Goal: Task Accomplishment & Management: Manage account settings

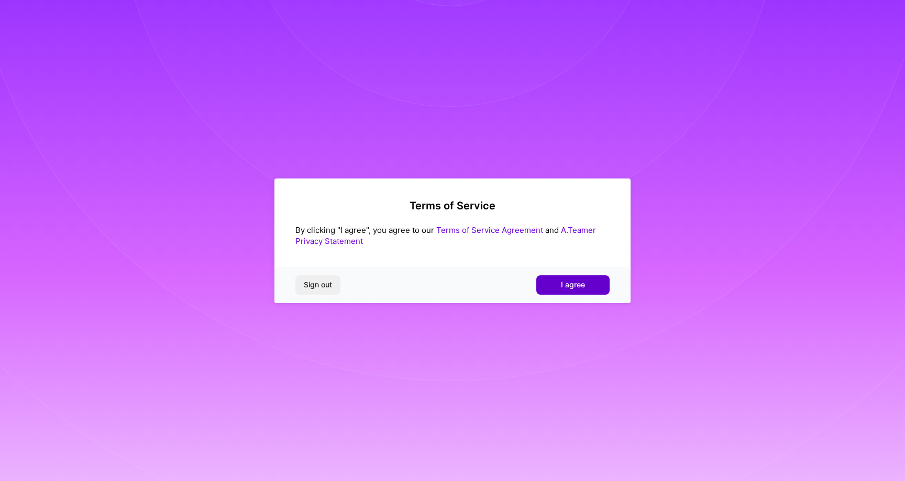
click at [565, 286] on span "I agree" at bounding box center [573, 285] width 24 height 10
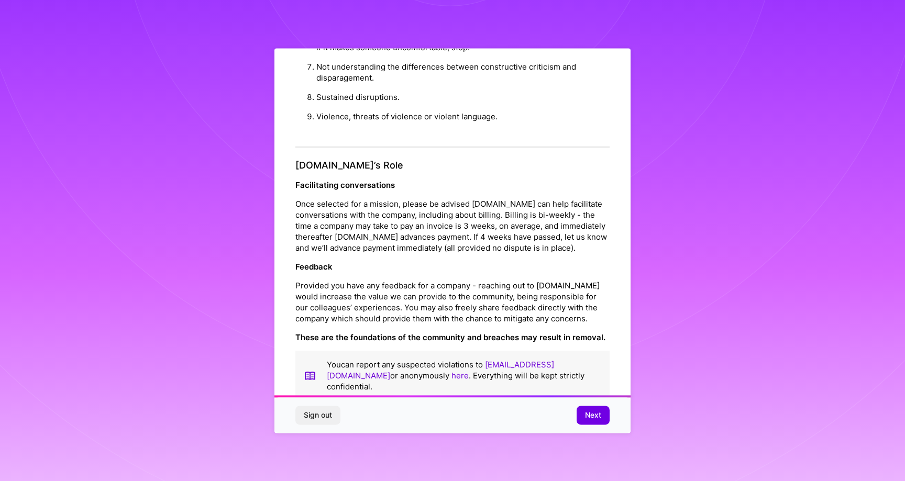
scroll to position [2, 0]
click at [582, 409] on button "Next" at bounding box center [593, 415] width 33 height 19
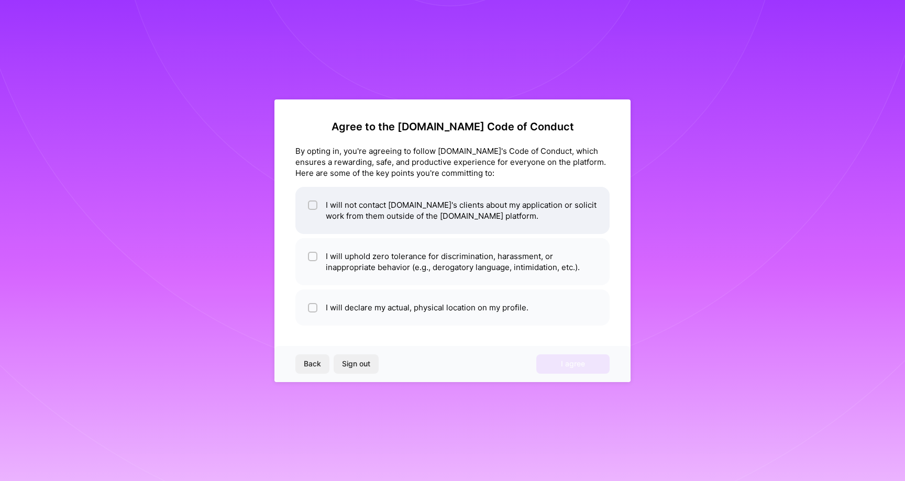
click at [457, 229] on li "I will not contact [DOMAIN_NAME]'s clients about my application or solicit work…" at bounding box center [452, 210] width 314 height 47
checkbox input "true"
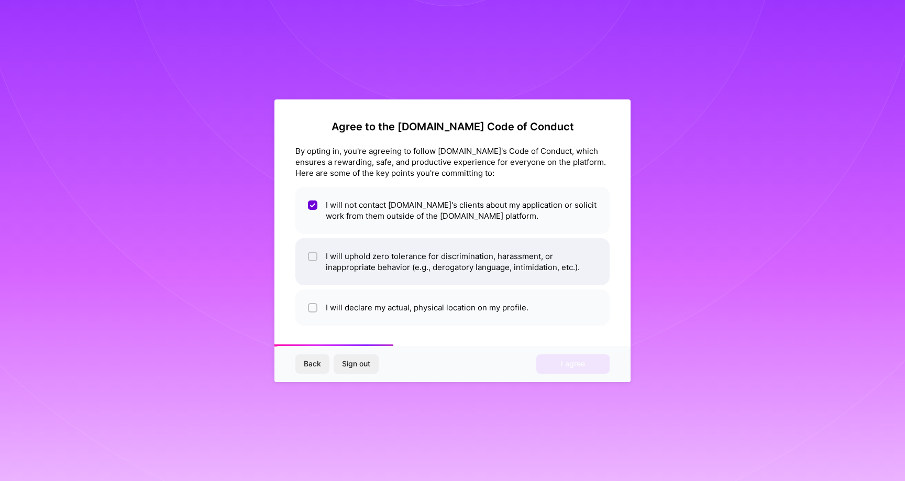
click at [458, 261] on li "I will uphold zero tolerance for discrimination, harassment, or inappropriate b…" at bounding box center [452, 261] width 314 height 47
checkbox input "true"
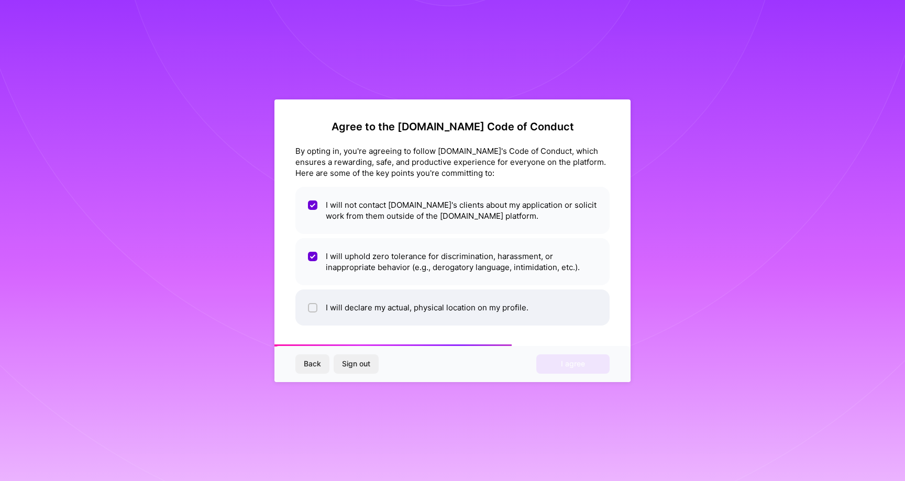
click at [461, 301] on li "I will declare my actual, physical location on my profile." at bounding box center [452, 308] width 314 height 36
checkbox input "true"
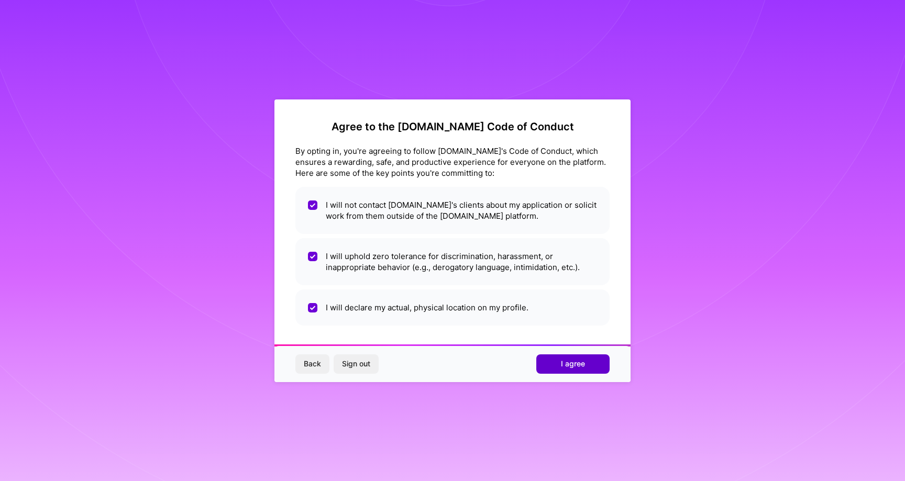
click at [546, 367] on button "I agree" at bounding box center [573, 364] width 73 height 19
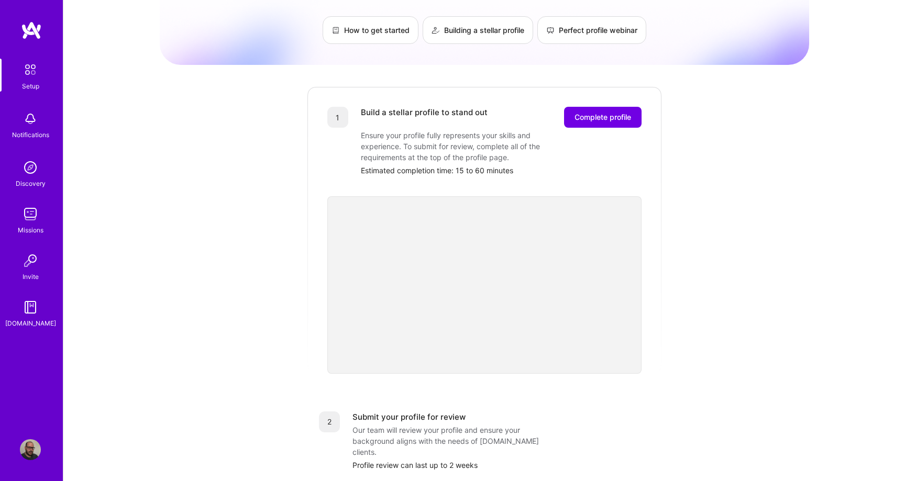
scroll to position [66, 0]
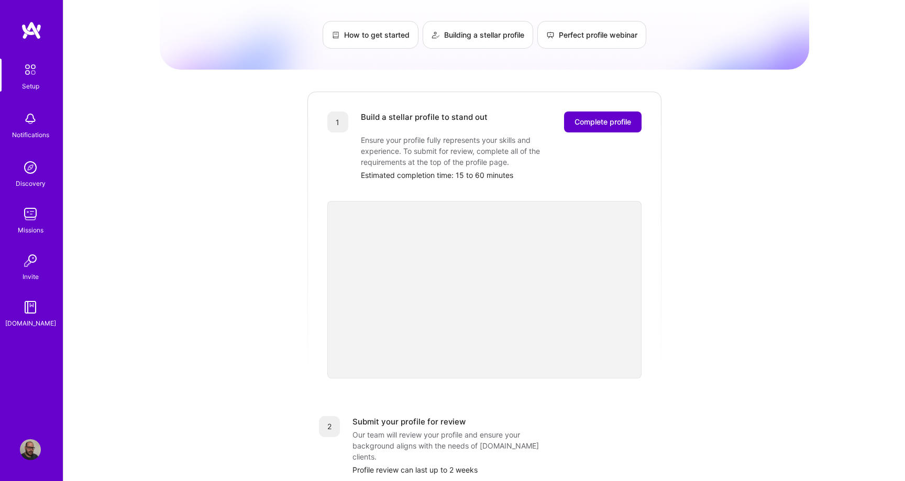
click at [599, 117] on span "Complete profile" at bounding box center [603, 122] width 57 height 10
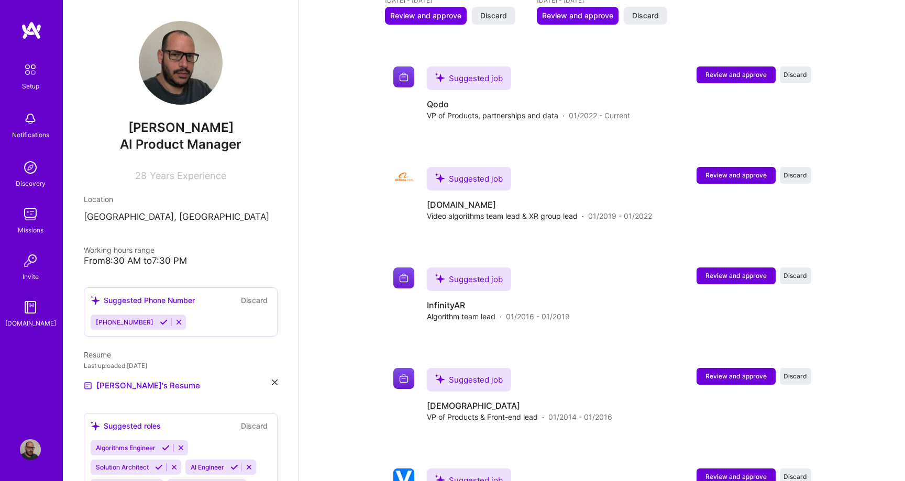
scroll to position [1012, 0]
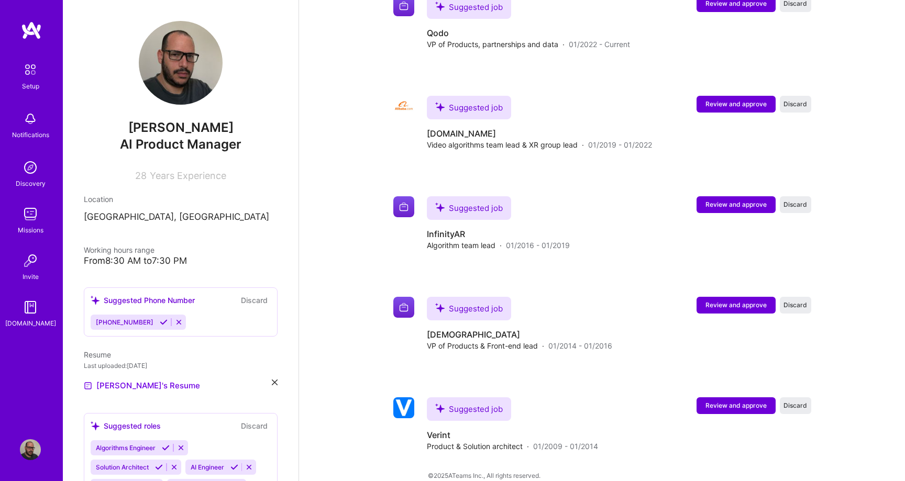
click at [160, 323] on icon at bounding box center [164, 323] width 8 height 8
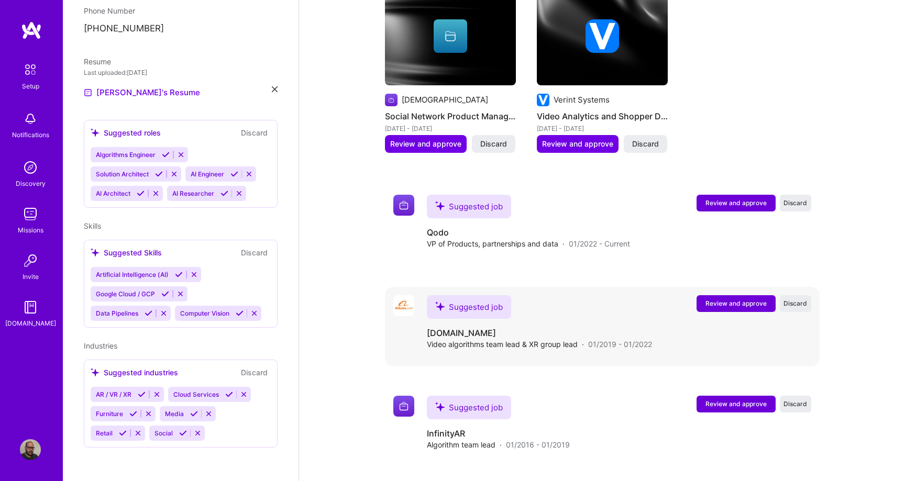
scroll to position [888, 0]
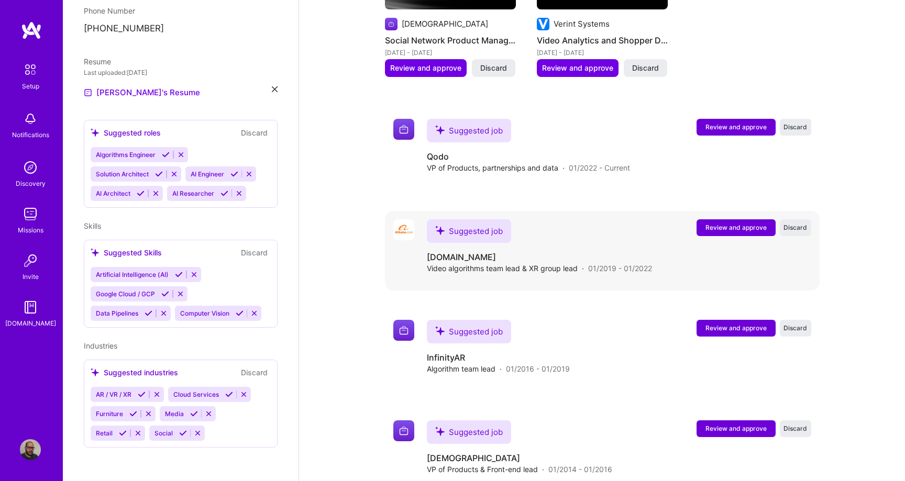
click at [738, 223] on span "Review and approve" at bounding box center [736, 227] width 61 height 9
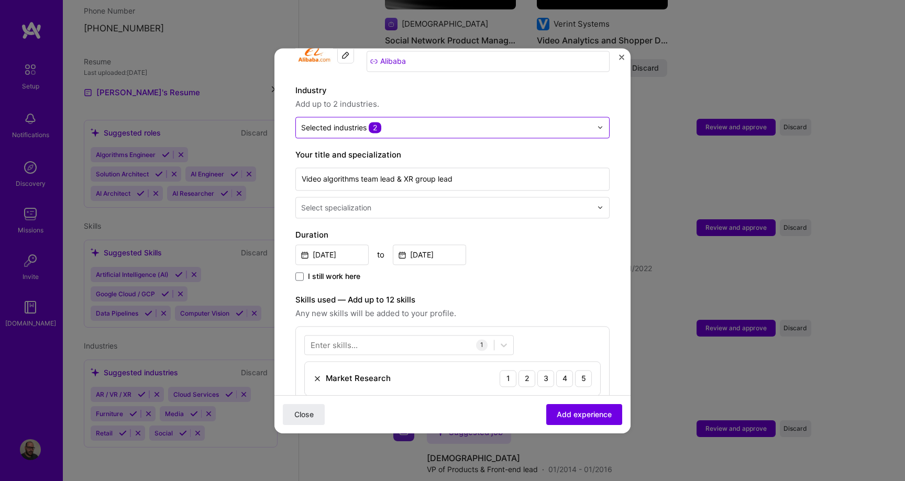
scroll to position [128, 0]
click at [623, 61] on button "Close" at bounding box center [621, 59] width 5 height 11
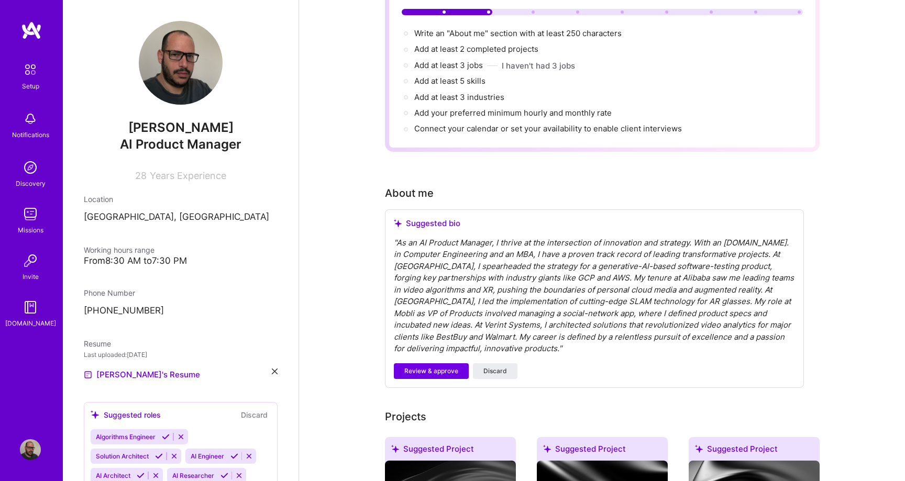
scroll to position [117, 0]
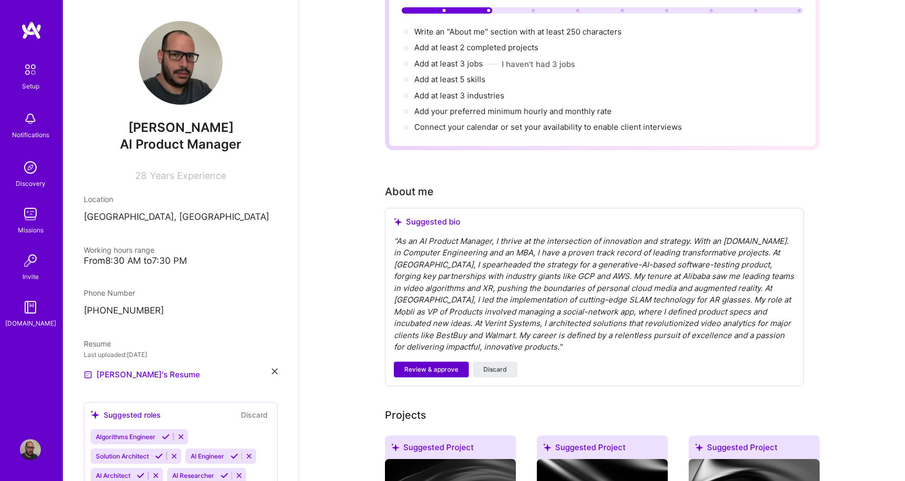
click at [423, 365] on span "Review & approve" at bounding box center [431, 369] width 54 height 9
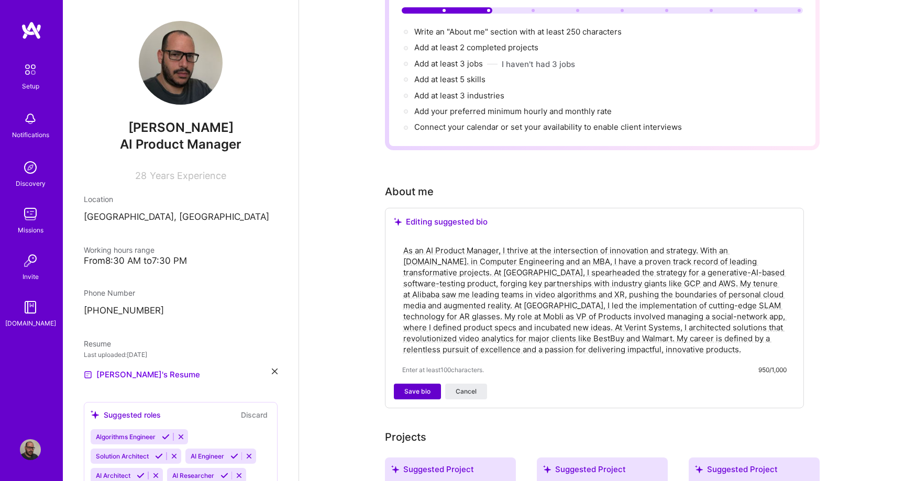
click at [420, 387] on span "Save bio" at bounding box center [417, 391] width 26 height 9
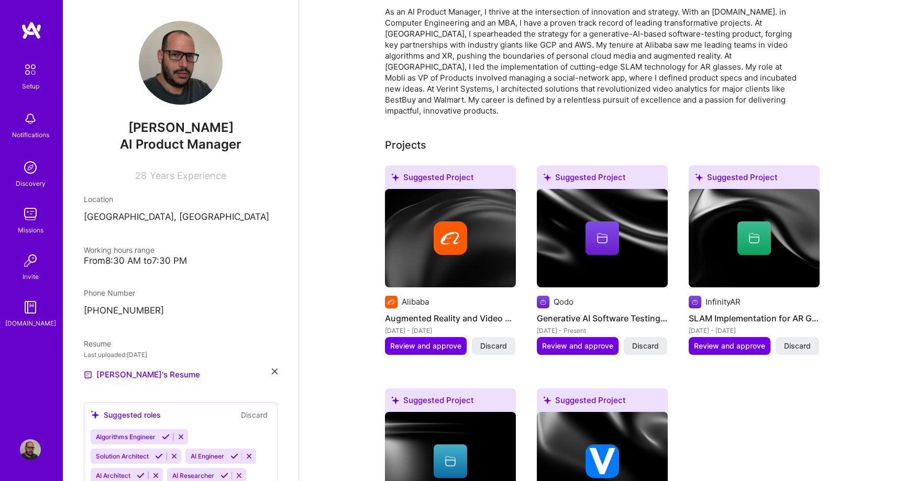
scroll to position [310, 0]
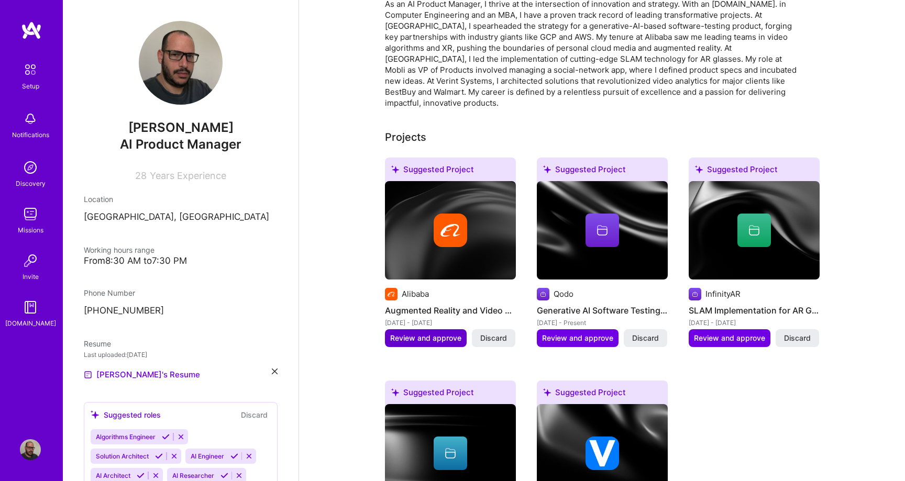
click at [434, 333] on span "Review and approve" at bounding box center [425, 338] width 71 height 10
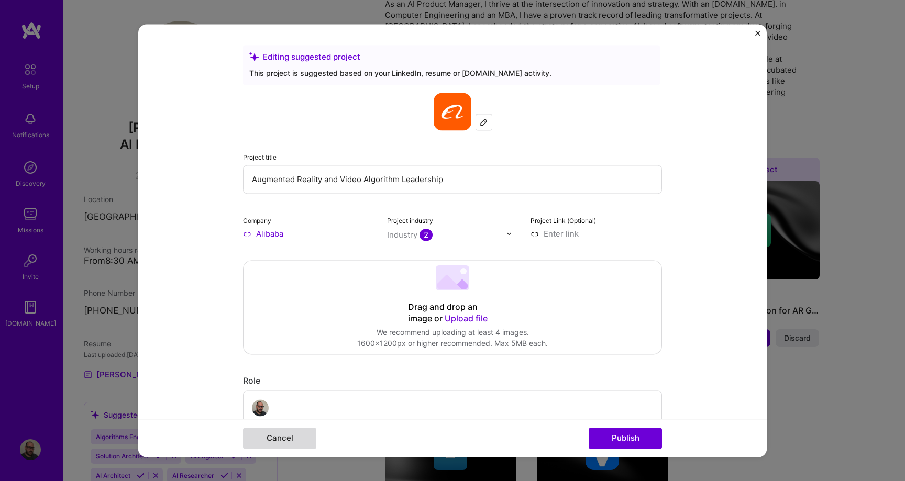
click at [310, 445] on button "Cancel" at bounding box center [279, 438] width 73 height 21
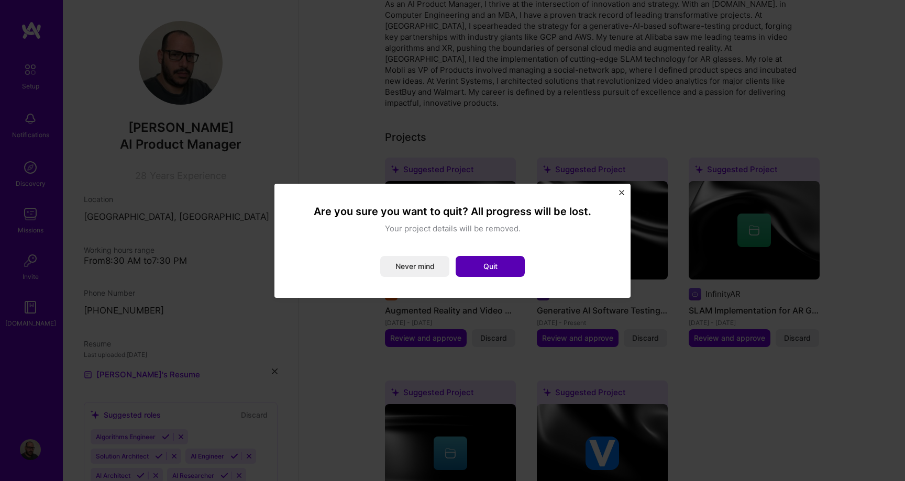
click at [470, 260] on button "Quit" at bounding box center [490, 266] width 69 height 21
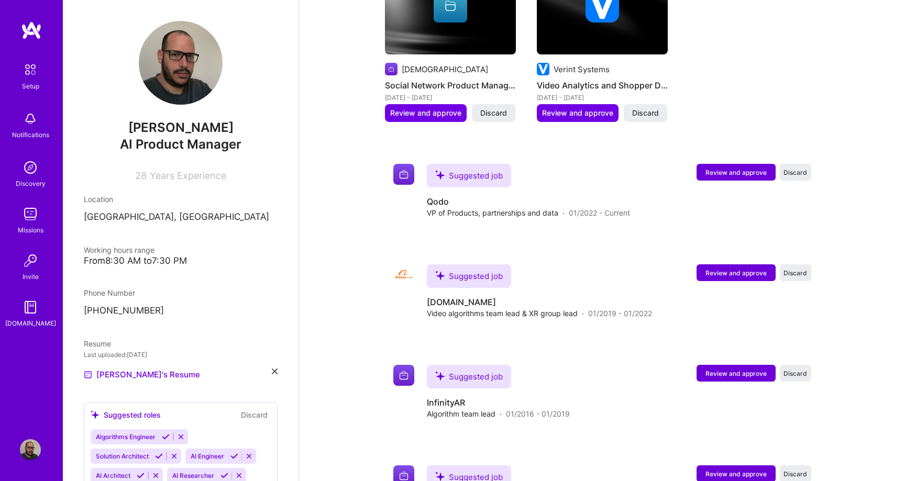
scroll to position [916, 0]
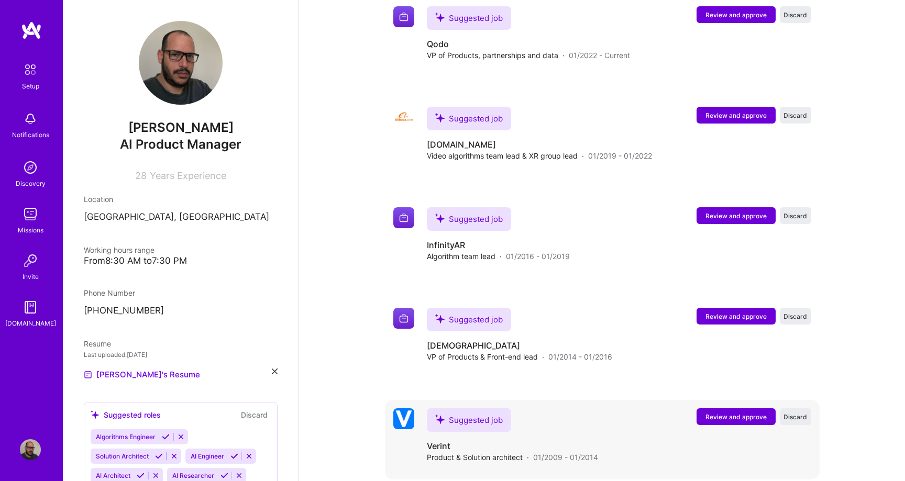
click at [736, 413] on span "Review and approve" at bounding box center [736, 417] width 61 height 9
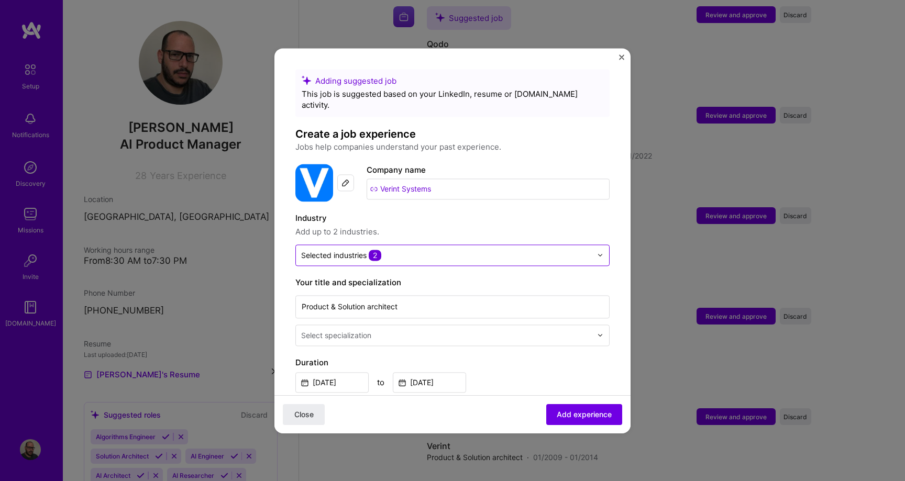
click at [431, 250] on input "text" at bounding box center [446, 255] width 291 height 11
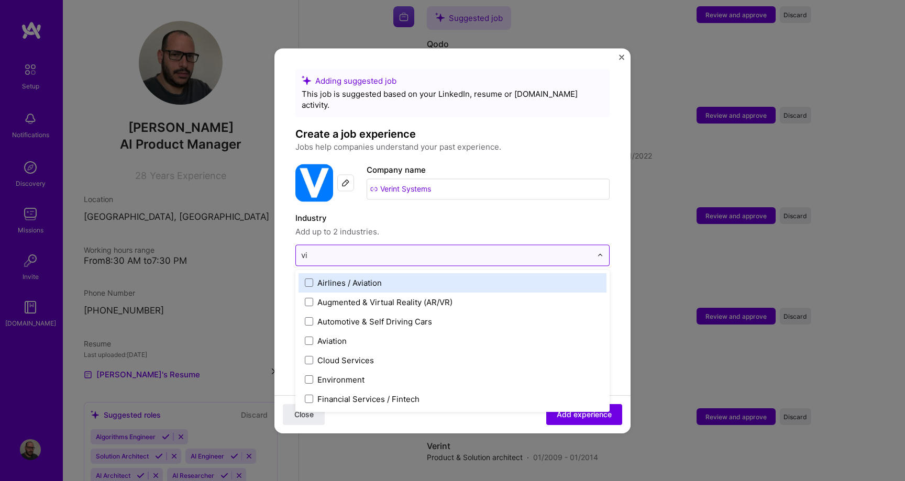
type input "v"
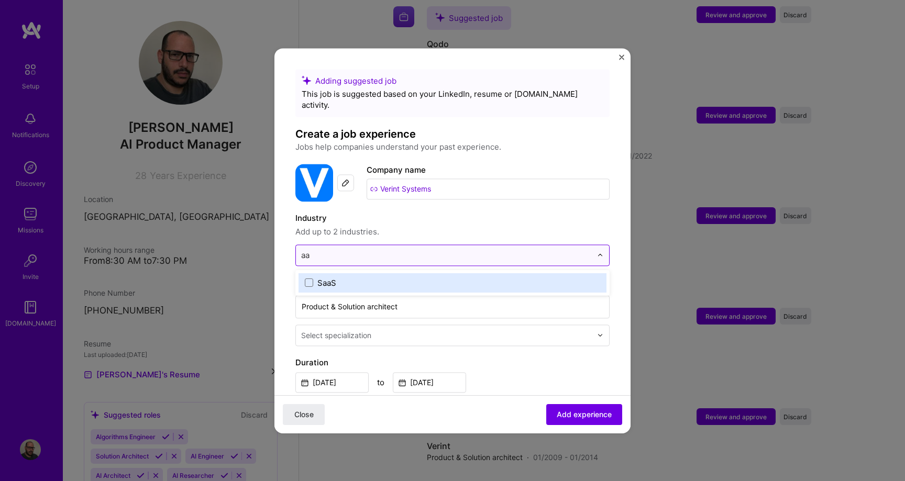
type input "a"
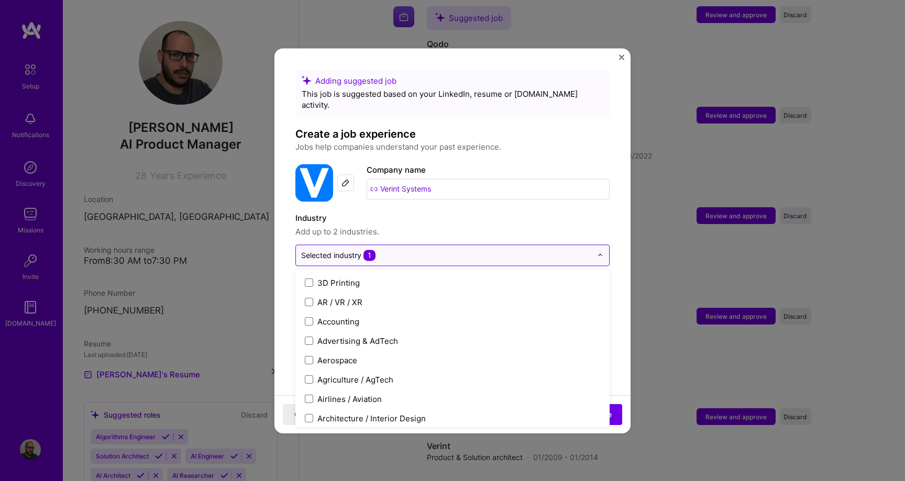
click at [438, 250] on input "text" at bounding box center [446, 255] width 291 height 11
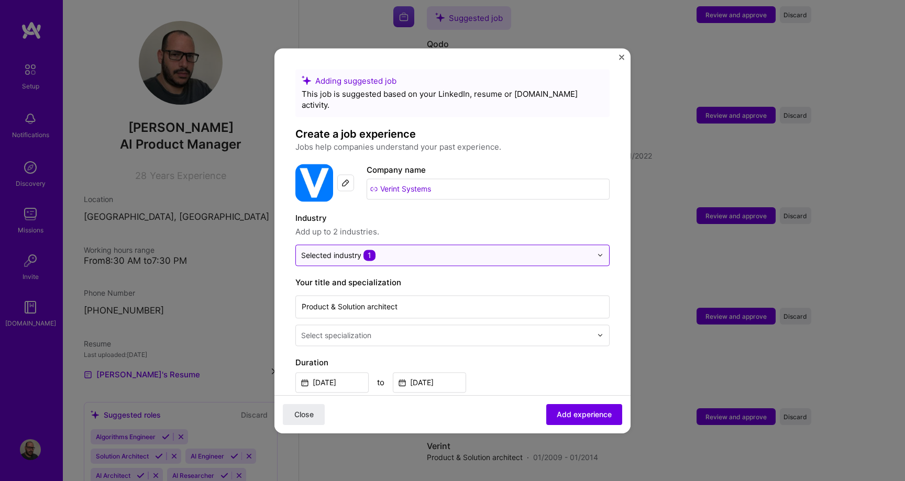
click at [603, 252] on img at bounding box center [600, 255] width 6 height 6
click at [622, 55] on img "Close" at bounding box center [621, 56] width 5 height 5
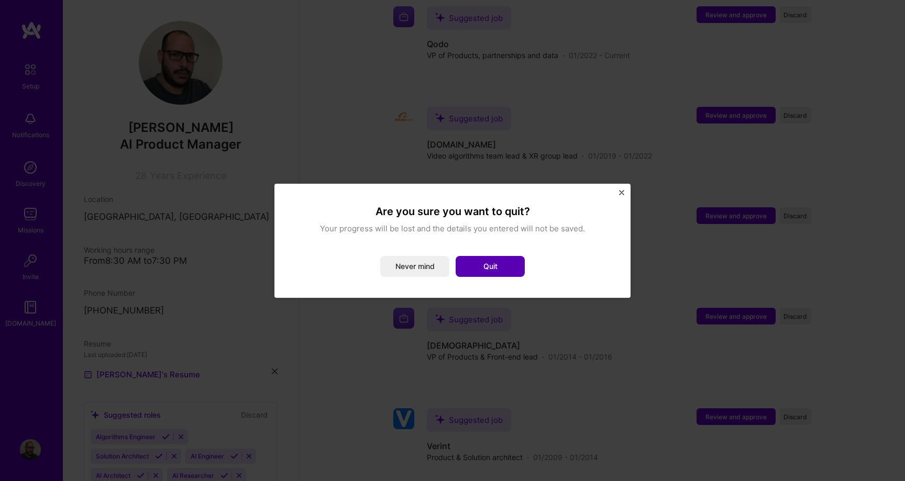
click at [487, 265] on button "Quit" at bounding box center [490, 266] width 69 height 21
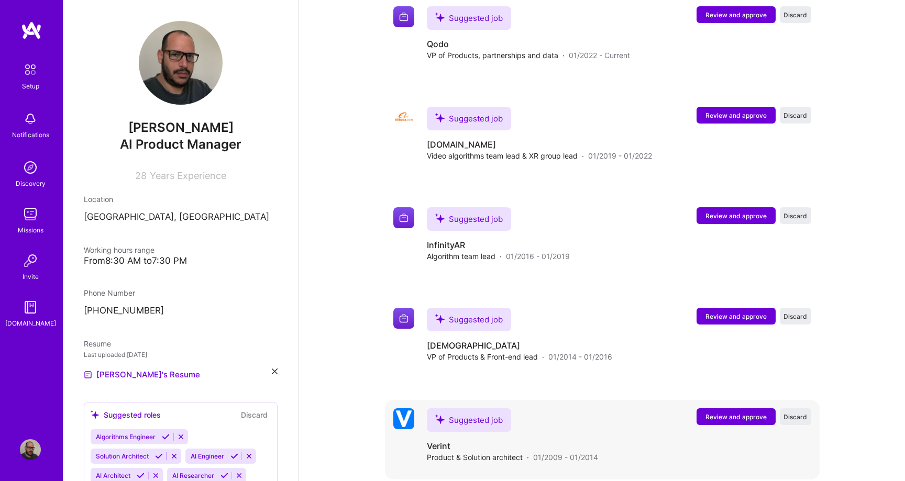
click at [731, 413] on span "Review and approve" at bounding box center [736, 417] width 61 height 9
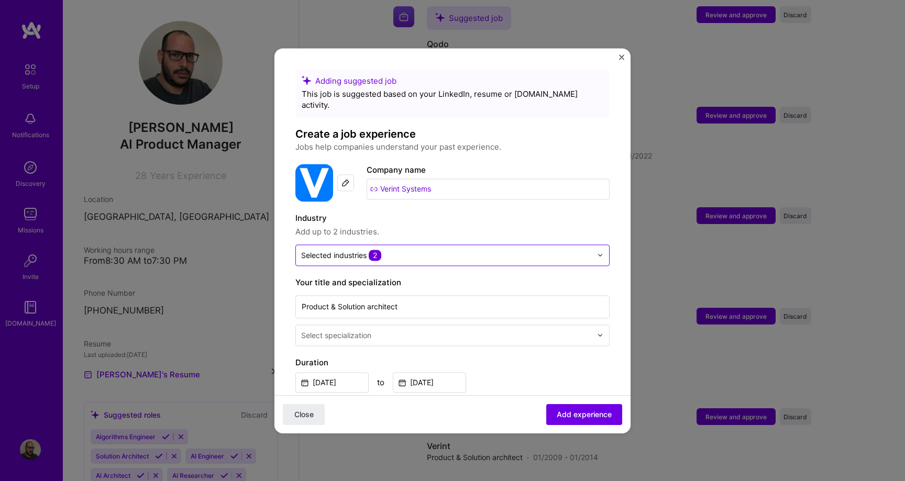
click at [600, 252] on img at bounding box center [600, 255] width 6 height 6
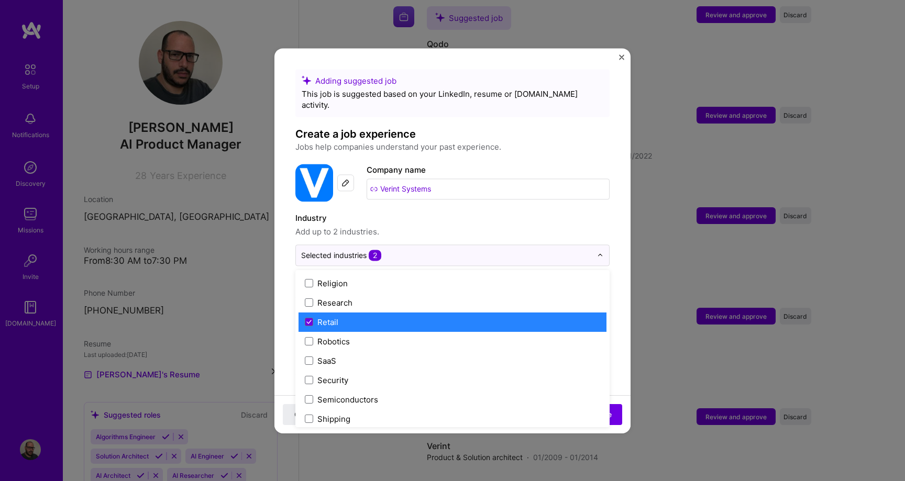
scroll to position [2016, 0]
click at [516, 212] on label "Industry" at bounding box center [452, 218] width 314 height 13
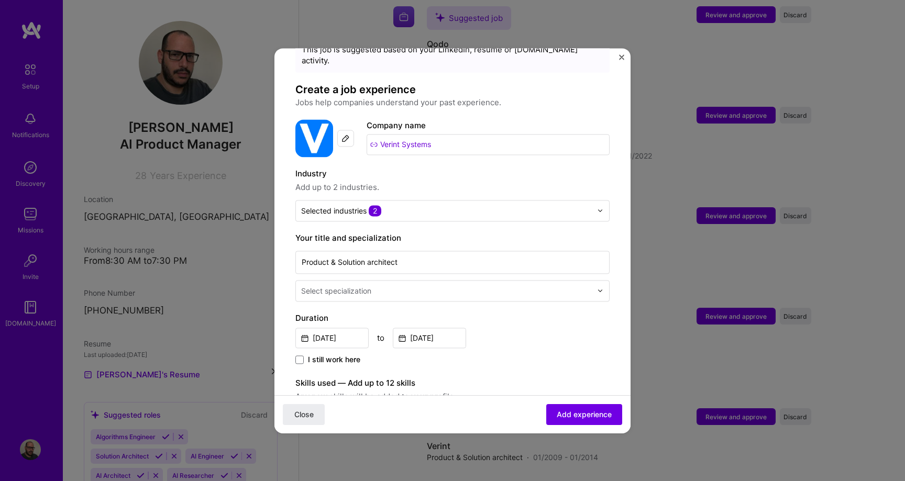
scroll to position [49, 0]
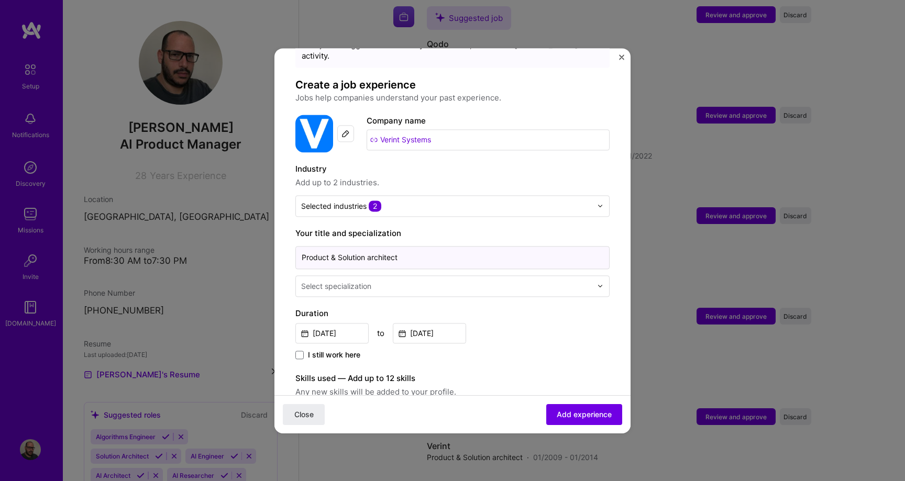
click at [436, 249] on input "Product & Solution architect" at bounding box center [452, 257] width 314 height 23
click at [426, 281] on input "text" at bounding box center [447, 286] width 293 height 11
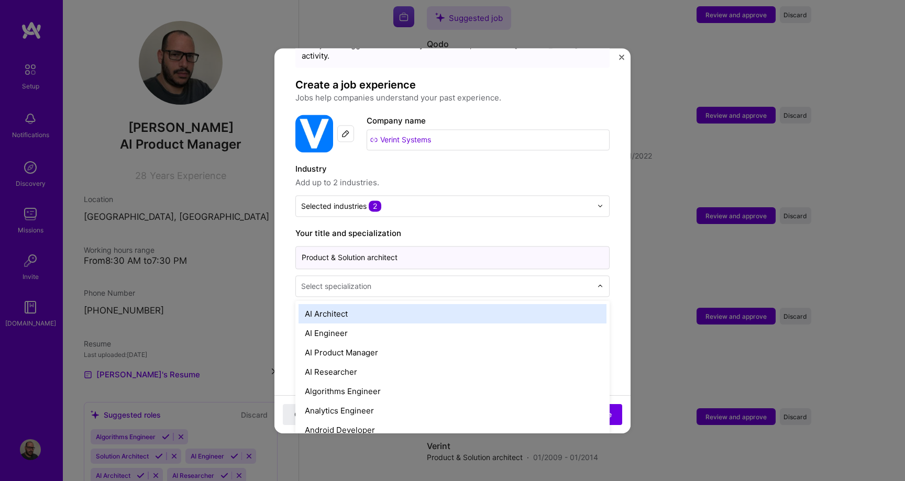
click at [417, 246] on input "Product & Solution architect" at bounding box center [452, 257] width 314 height 23
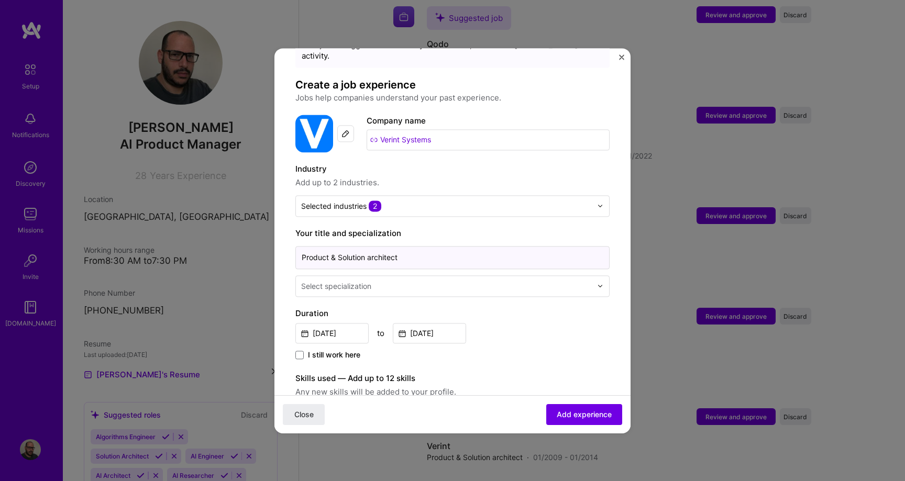
click at [417, 246] on input "Product & Solution architect" at bounding box center [452, 257] width 314 height 23
type input "Senior researcher and architect"
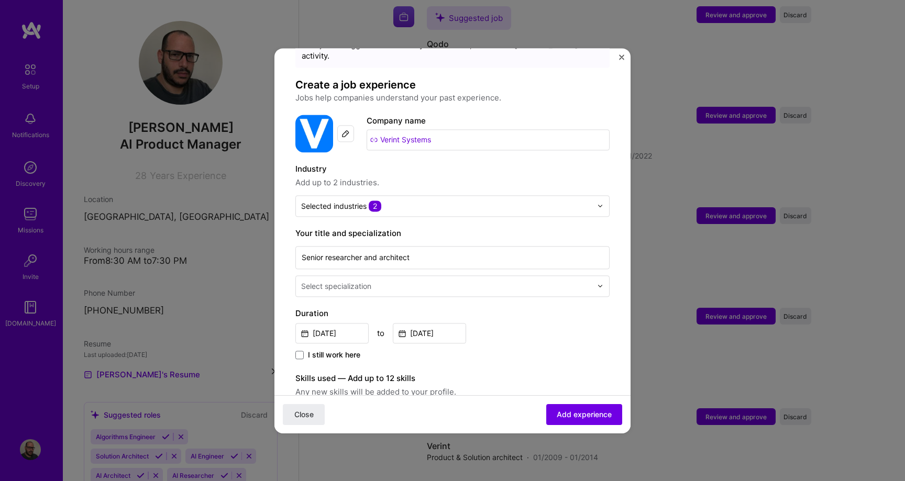
click at [334, 281] on div "Select specialization" at bounding box center [336, 286] width 70 height 11
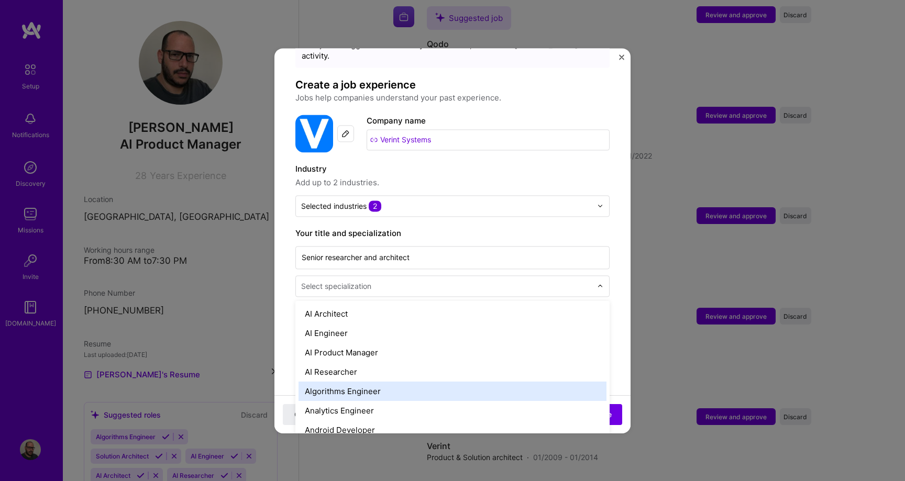
click at [333, 382] on div "Algorithms Engineer" at bounding box center [453, 391] width 308 height 19
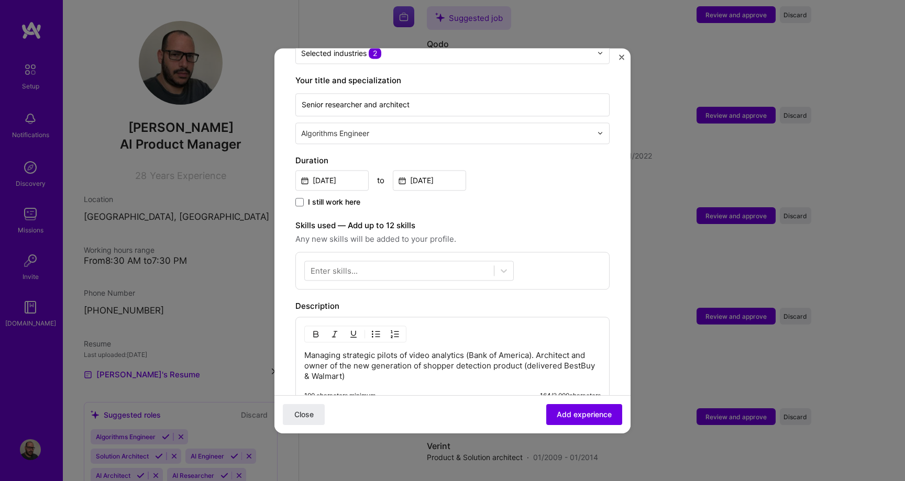
scroll to position [217, 0]
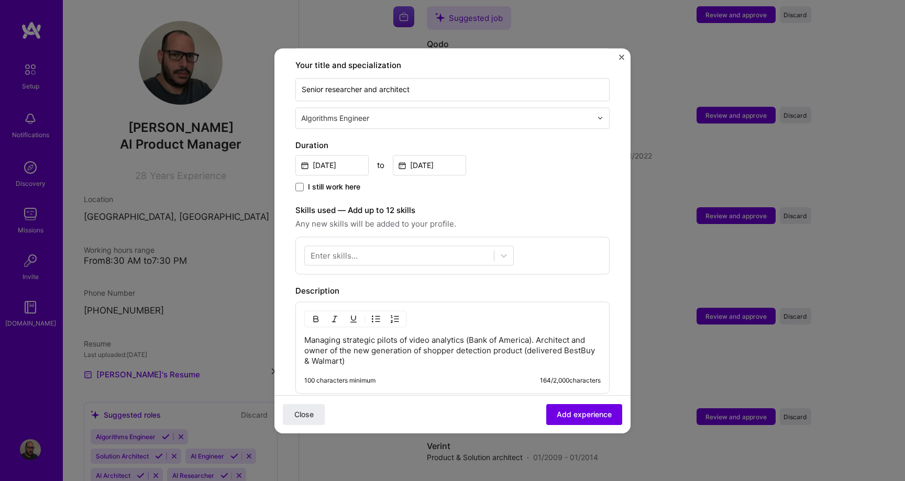
click at [322, 250] on div "Enter skills..." at bounding box center [334, 255] width 47 height 11
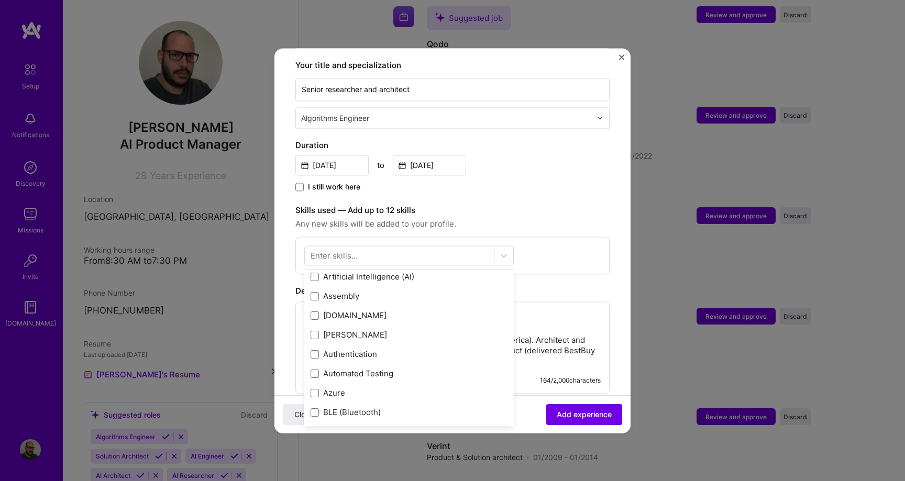
scroll to position [824, 0]
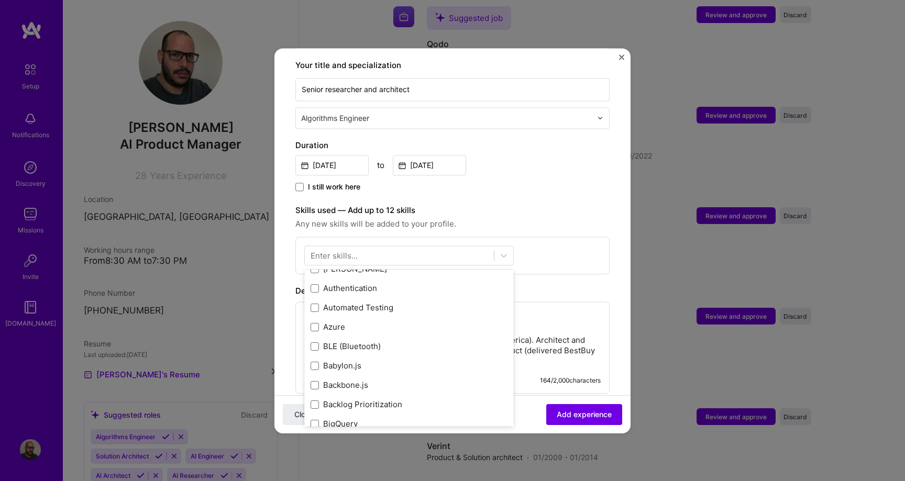
click at [323, 250] on div "Enter skills..." at bounding box center [334, 255] width 47 height 11
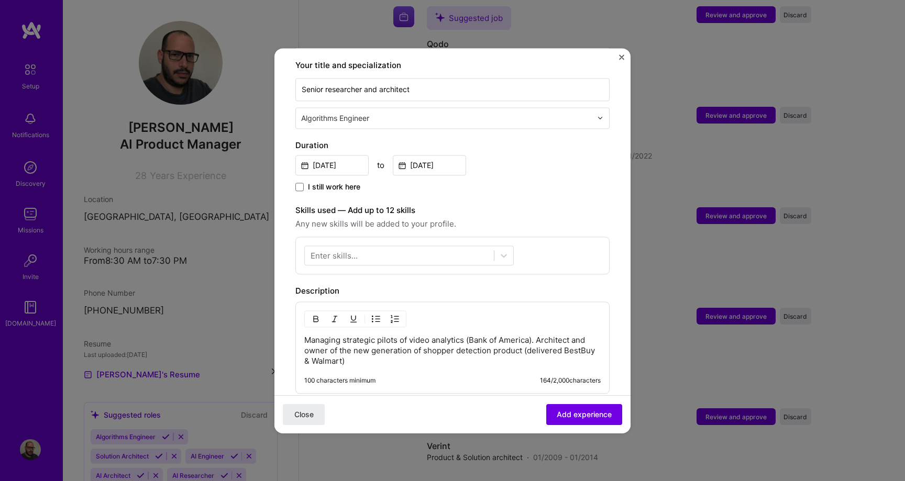
click at [324, 250] on div "Enter skills..." at bounding box center [334, 255] width 47 height 11
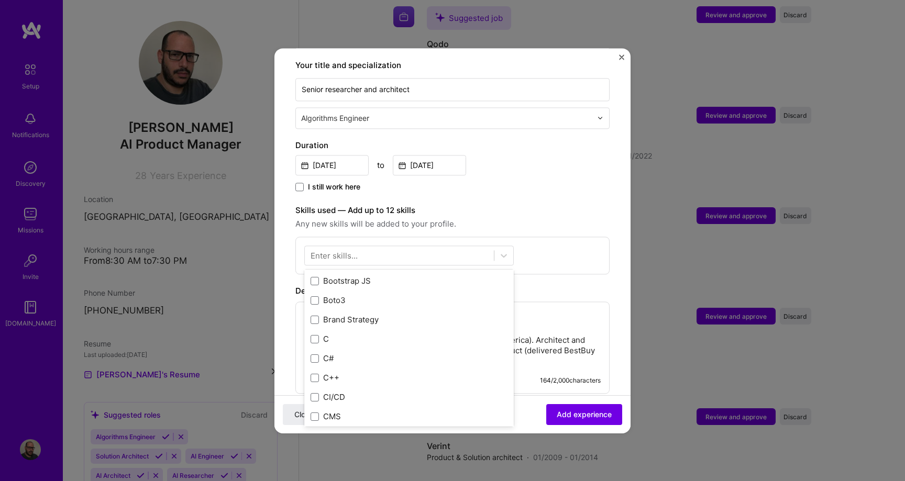
scroll to position [1052, 0]
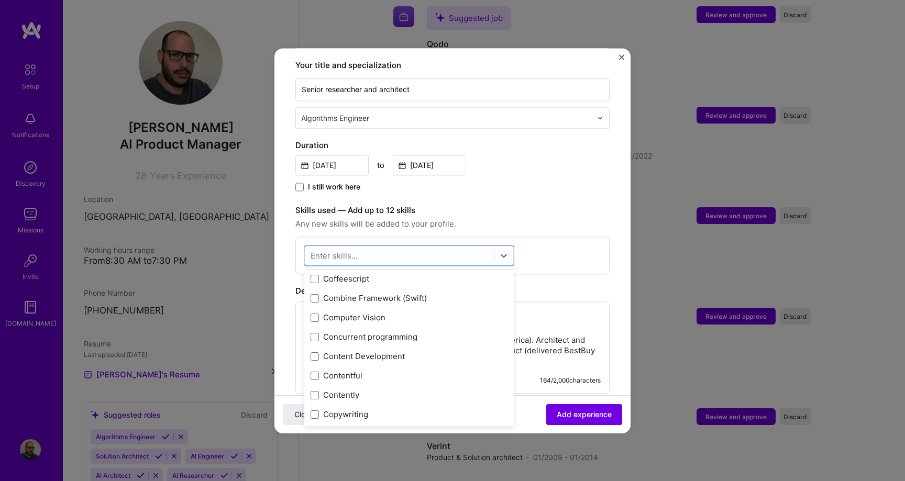
scroll to position [1348, 0]
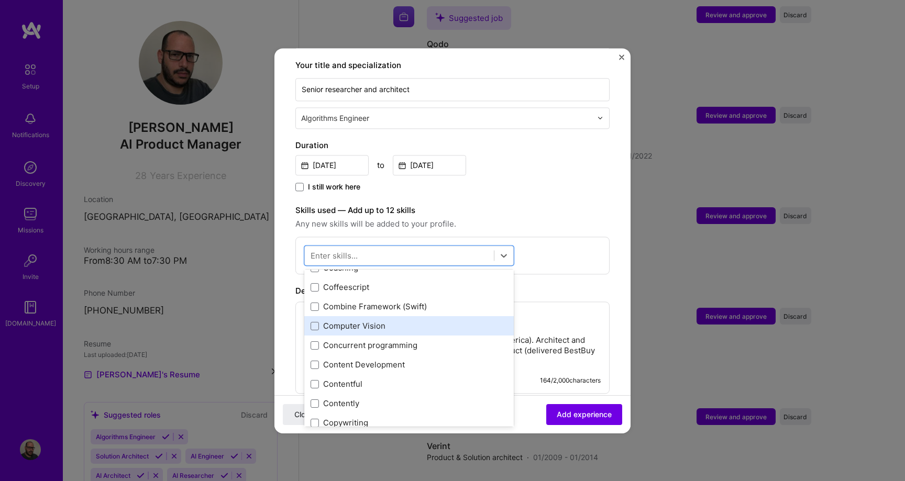
click at [347, 321] on div "Computer Vision" at bounding box center [409, 326] width 197 height 11
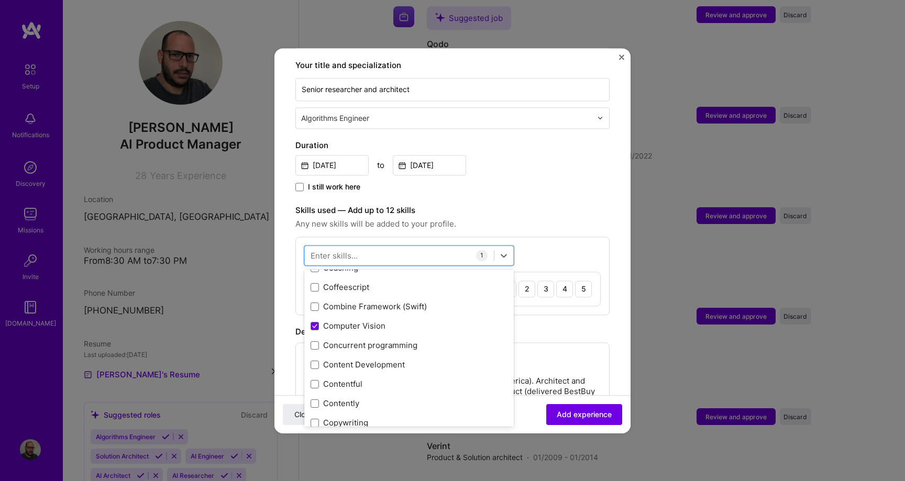
click at [532, 204] on label "Skills used — Add up to 12 skills" at bounding box center [452, 210] width 314 height 13
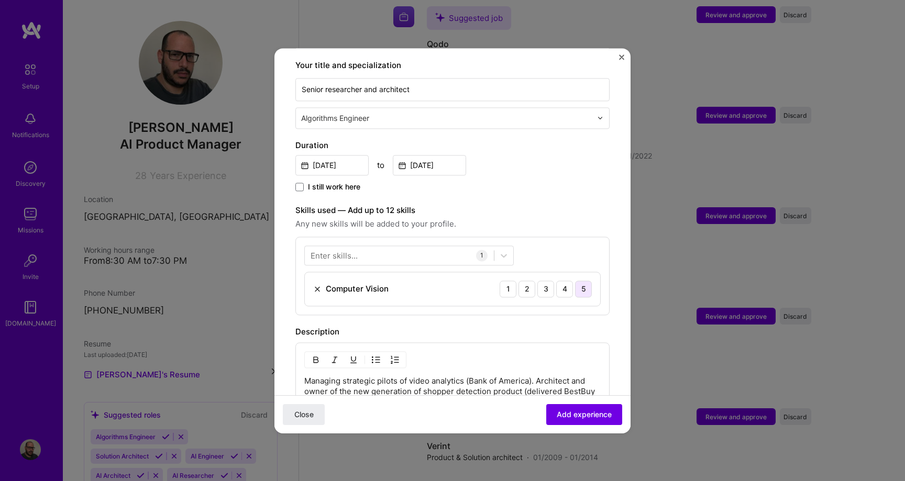
click at [586, 281] on div "5" at bounding box center [583, 289] width 17 height 17
click at [406, 247] on div at bounding box center [399, 255] width 189 height 17
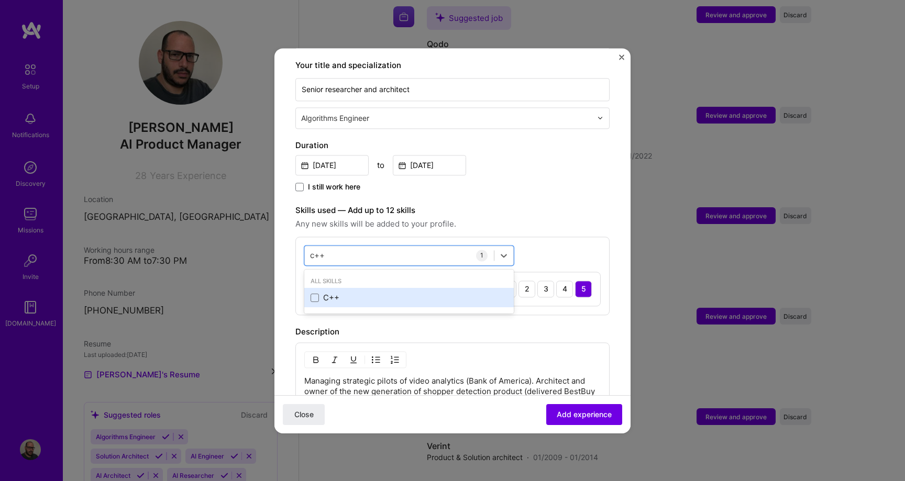
click at [330, 293] on div "C++" at bounding box center [409, 298] width 197 height 11
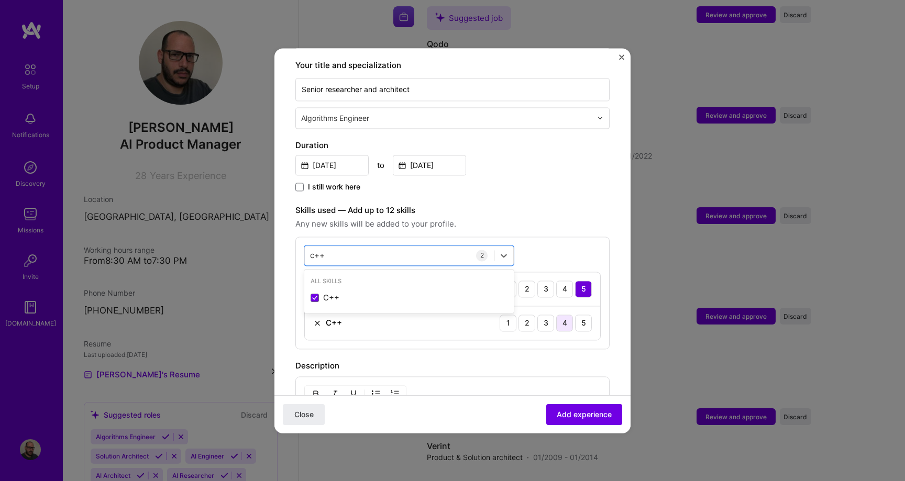
type input "c++"
click at [564, 319] on div "4" at bounding box center [564, 323] width 17 height 17
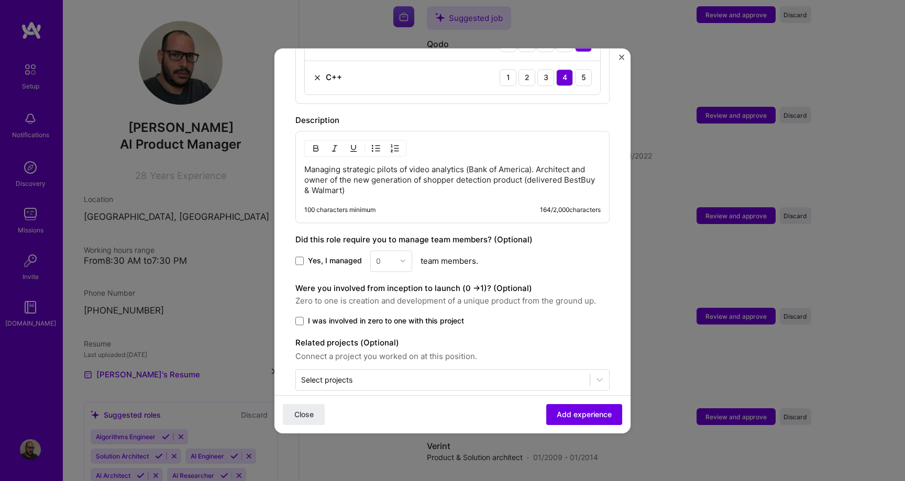
scroll to position [469, 0]
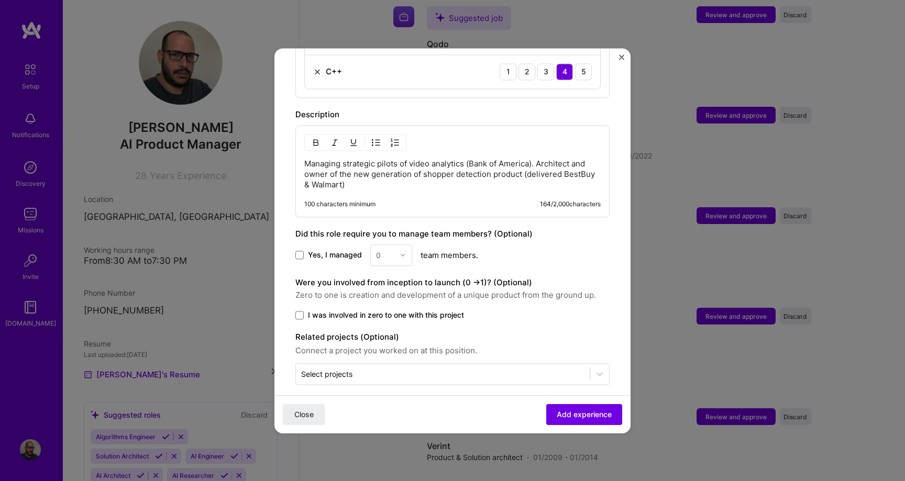
click at [400, 310] on span "I was involved in zero to one with this project" at bounding box center [386, 315] width 156 height 10
click at [0, 0] on input "I was involved in zero to one with this project" at bounding box center [0, 0] width 0 height 0
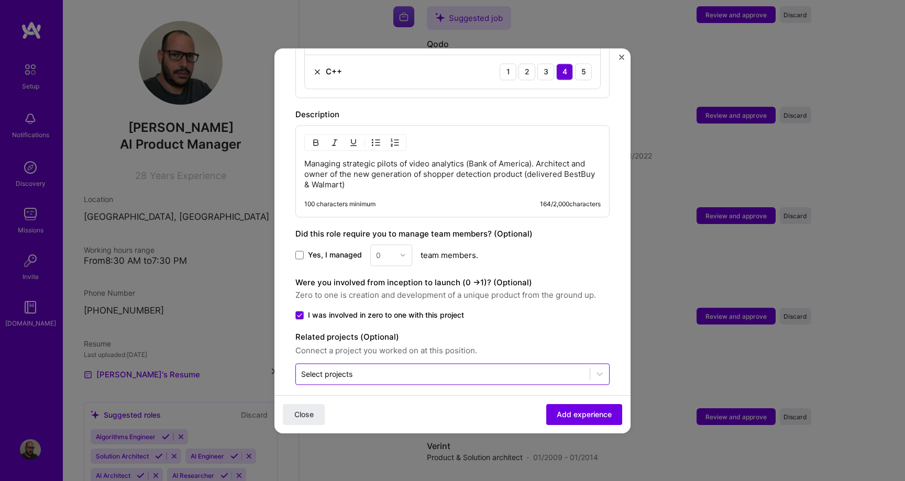
click at [410, 369] on input "text" at bounding box center [442, 374] width 283 height 11
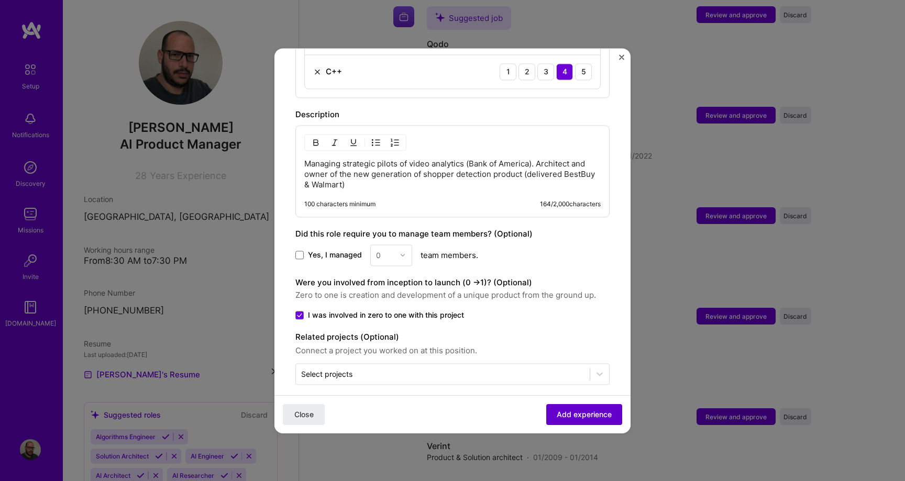
click at [560, 412] on span "Add experience" at bounding box center [584, 414] width 55 height 10
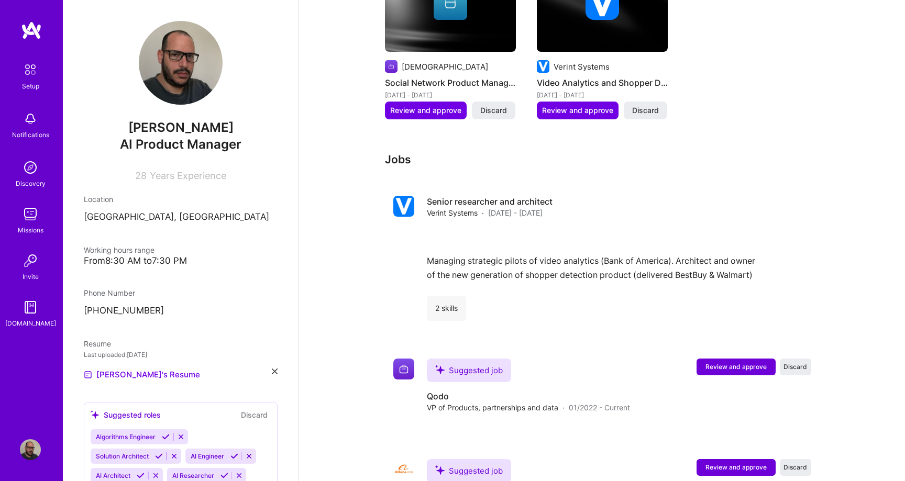
scroll to position [765, 0]
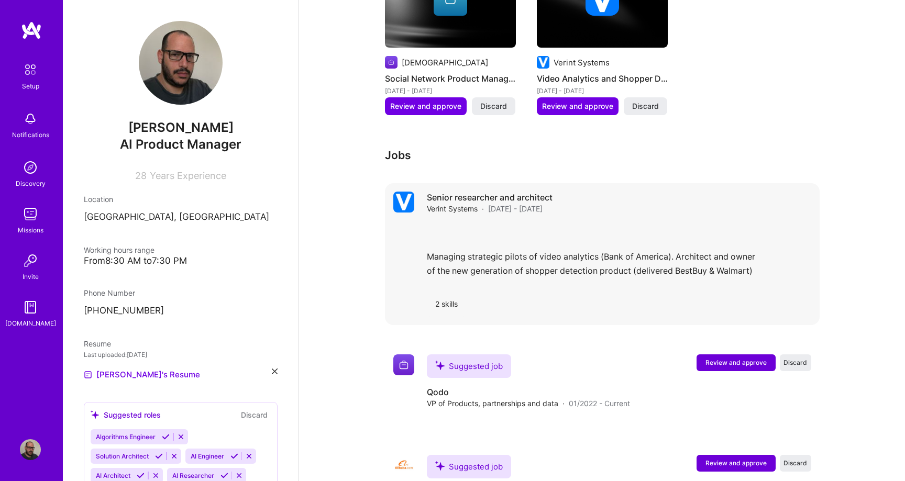
click at [596, 245] on div "Managing strategic pilots of video analytics (Bank of America). Architect and o…" at bounding box center [619, 253] width 385 height 61
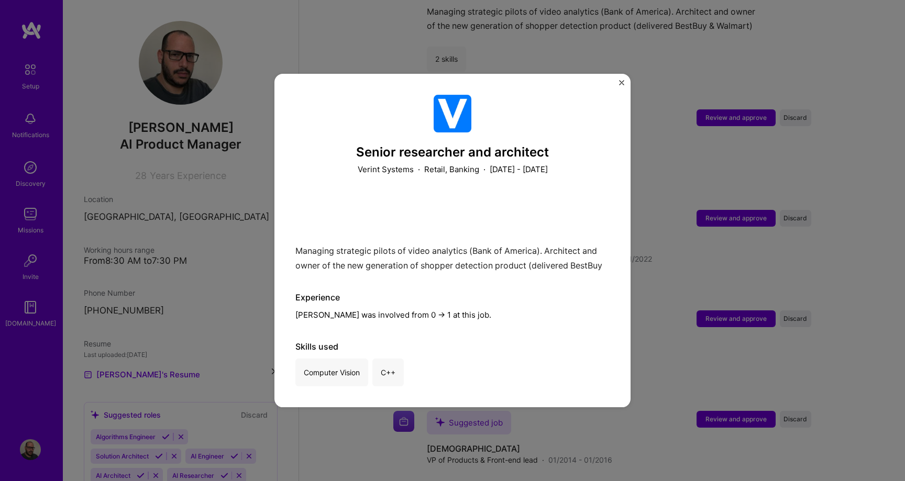
scroll to position [1012, 0]
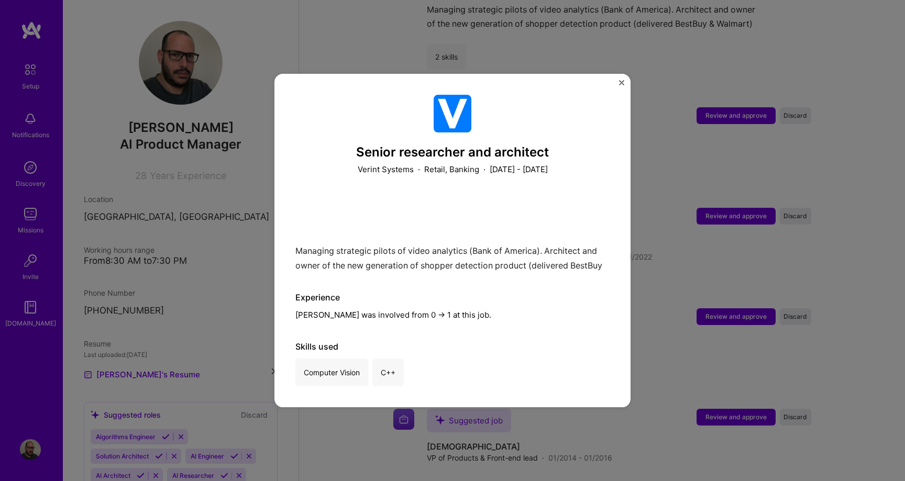
click at [621, 83] on img "Close" at bounding box center [621, 82] width 5 height 5
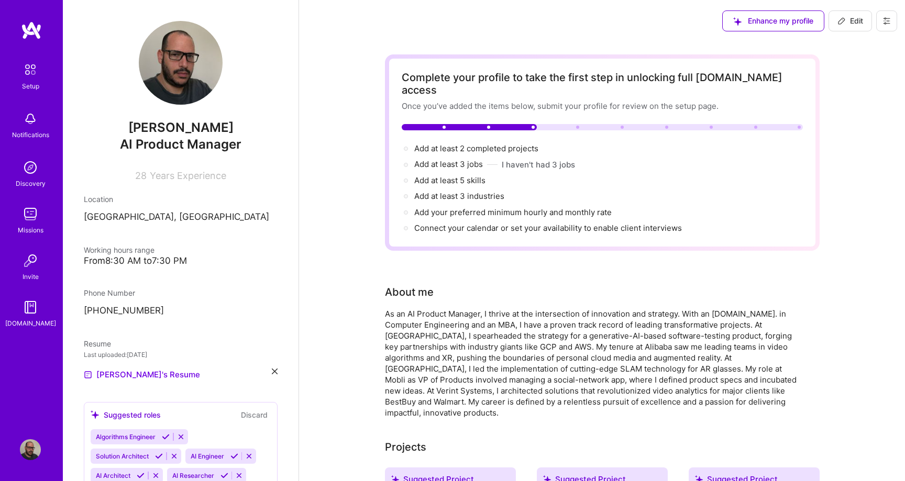
click at [849, 17] on span "Edit" at bounding box center [851, 21] width 26 height 10
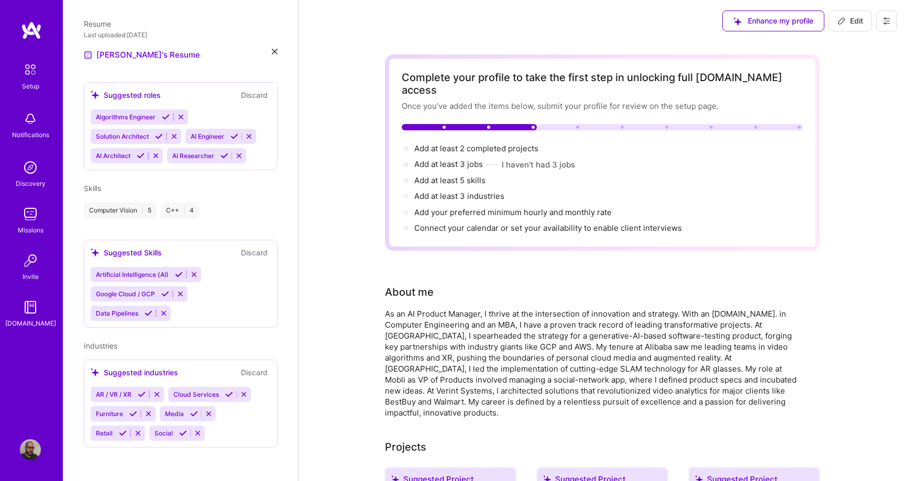
select select "IL"
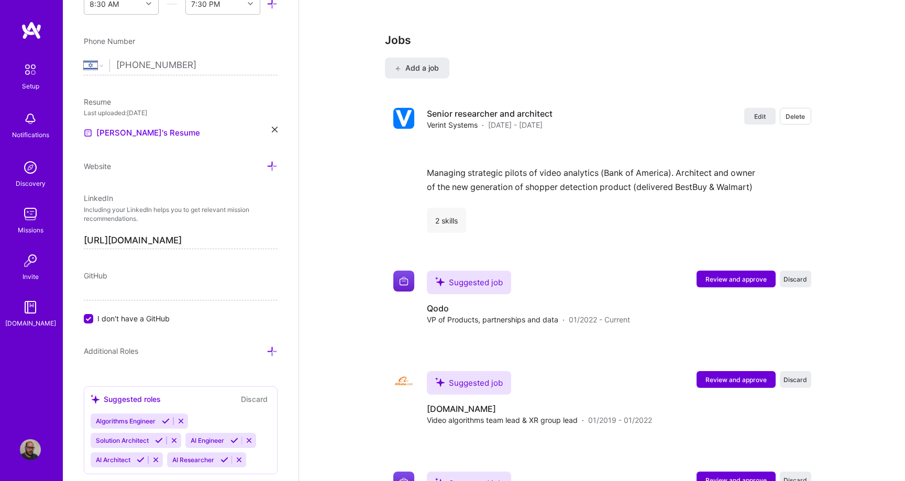
scroll to position [1561, 0]
